Goal: Task Accomplishment & Management: Use online tool/utility

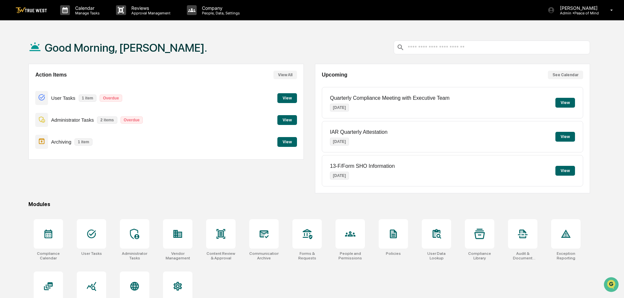
click at [283, 141] on button "View" at bounding box center [287, 142] width 20 height 10
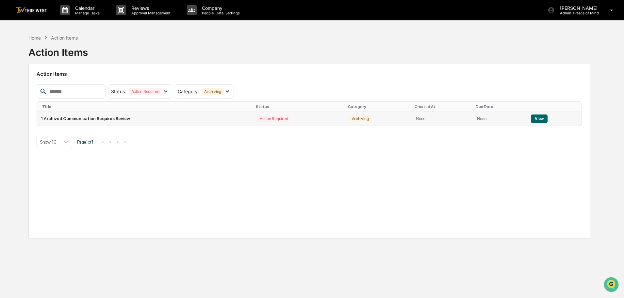
click at [534, 117] on button "View" at bounding box center [539, 118] width 17 height 8
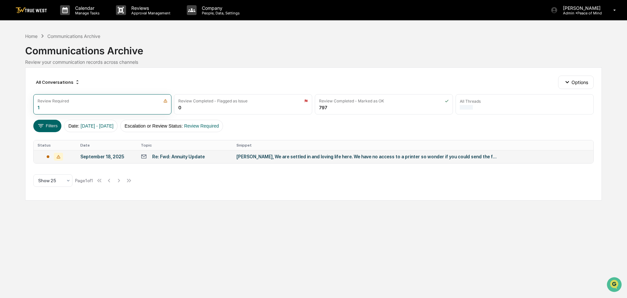
click at [281, 154] on div "[PERSON_NAME], We are settled in and loving life here. We have no access to a p…" at bounding box center [367, 156] width 261 height 5
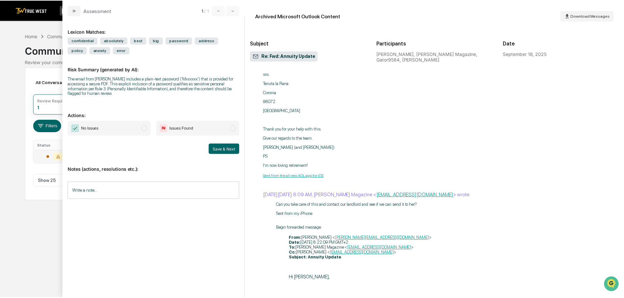
scroll to position [457, 0]
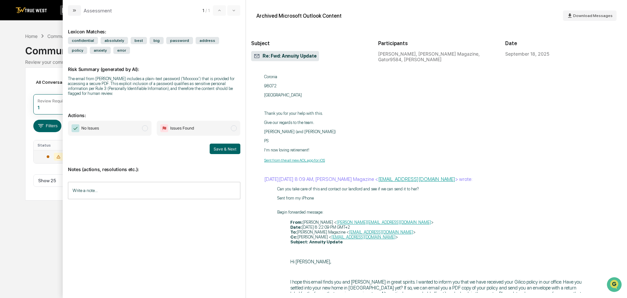
click at [144, 128] on span "modal" at bounding box center [145, 128] width 6 height 6
click at [226, 149] on button "Save & Next" at bounding box center [225, 148] width 31 height 10
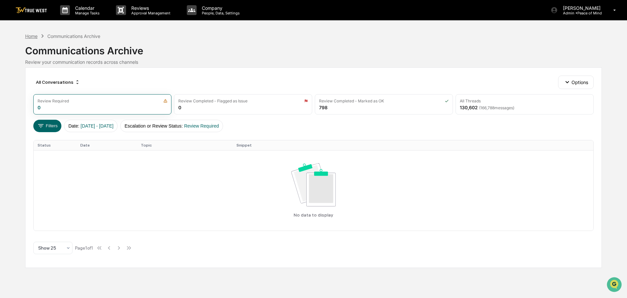
click at [30, 35] on div "Home" at bounding box center [31, 36] width 12 height 6
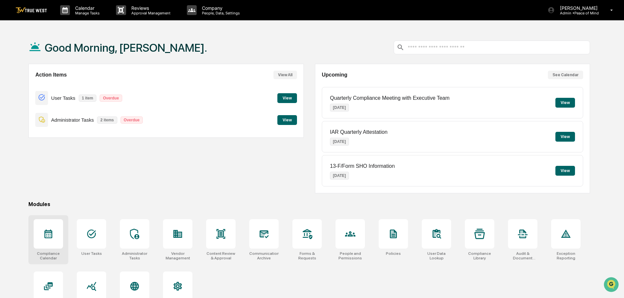
click at [55, 231] on div at bounding box center [48, 233] width 29 height 29
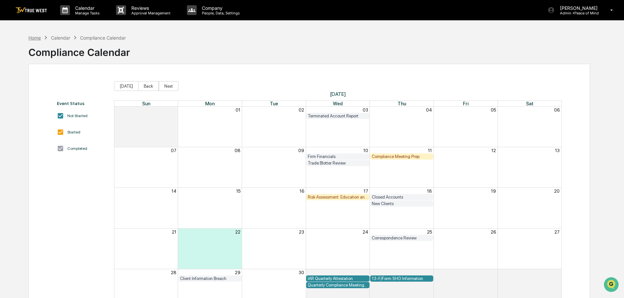
click at [35, 36] on div "Home" at bounding box center [34, 38] width 12 height 6
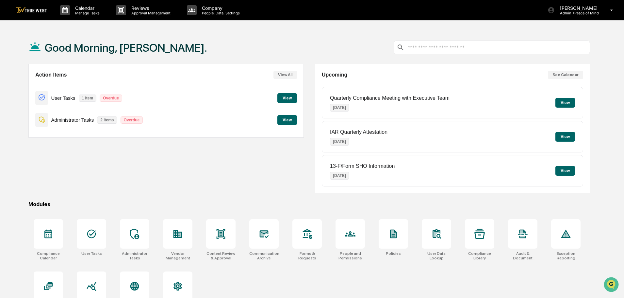
click at [286, 122] on button "View" at bounding box center [287, 120] width 20 height 10
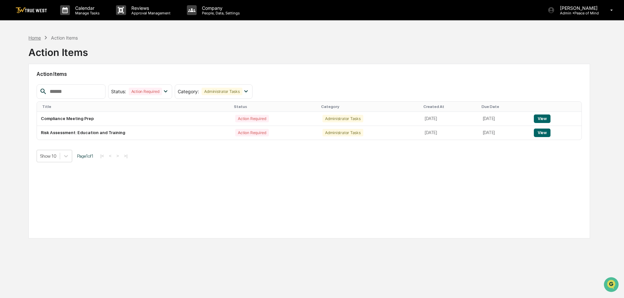
click at [34, 39] on div "Home" at bounding box center [34, 38] width 12 height 6
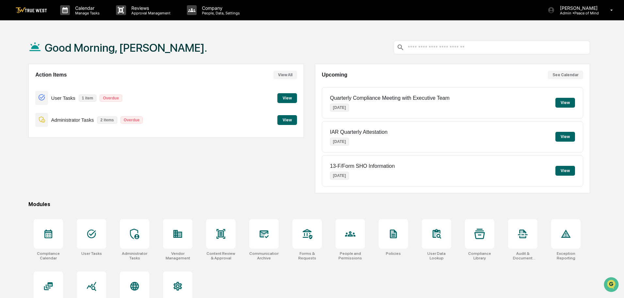
click at [181, 145] on div "Action Items View All User Tasks 1 item Overdue View Administrator Tasks 2 item…" at bounding box center [165, 128] width 275 height 129
click at [288, 120] on button "View" at bounding box center [287, 120] width 20 height 10
